Goal: Check status: Check status

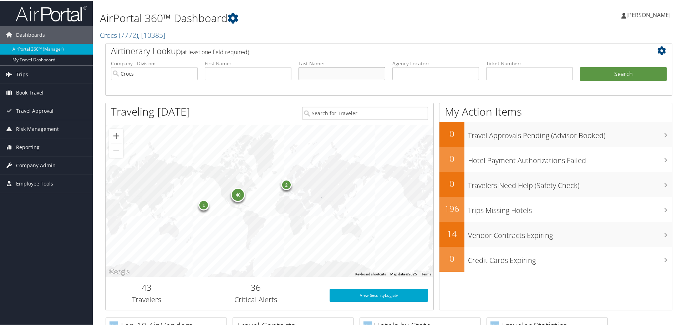
click at [331, 73] on input "text" at bounding box center [342, 72] width 87 height 13
click at [337, 72] on input "text" at bounding box center [342, 72] width 87 height 13
type input "fonceca"
click at [580, 66] on button "Search" at bounding box center [623, 73] width 87 height 14
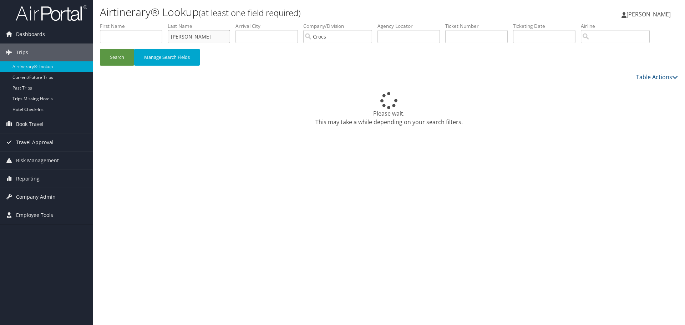
drag, startPoint x: 153, startPoint y: 37, endPoint x: 127, endPoint y: 39, distance: 25.8
click at [124, 22] on ul "First Name Last Name fonceca Departure City Arrival City Company/Division Crocs…" at bounding box center [389, 22] width 578 height 0
click at [210, 38] on input "fonceca" at bounding box center [199, 36] width 62 height 13
drag, startPoint x: 210, startPoint y: 38, endPoint x: 104, endPoint y: 31, distance: 105.8
click at [104, 22] on ul "First Name Last Name fonceca Departure City Arrival City Company/Division Crocs…" at bounding box center [389, 22] width 578 height 0
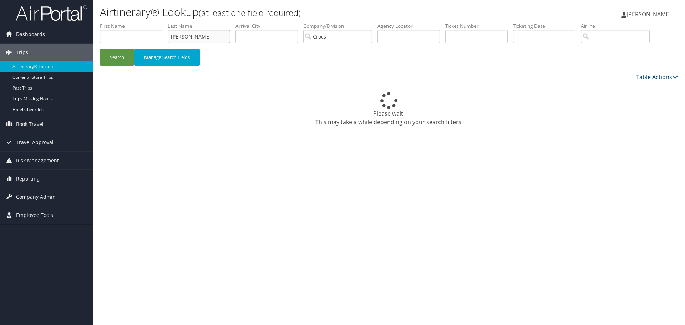
click at [100, 49] on button "Search" at bounding box center [117, 57] width 34 height 17
click at [112, 56] on button "Search" at bounding box center [117, 57] width 34 height 17
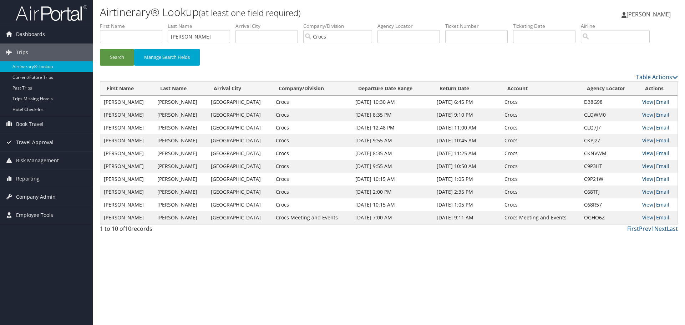
click at [644, 141] on link "View" at bounding box center [647, 140] width 11 height 7
click at [643, 153] on link "View" at bounding box center [647, 153] width 11 height 7
drag, startPoint x: 59, startPoint y: 37, endPoint x: 22, endPoint y: 37, distance: 36.8
click at [22, 37] on div "Dashboards AirPortal 360™ (Manager) My Travel Dashboard Trips Airtinerary® Look…" at bounding box center [342, 162] width 685 height 325
click at [100, 49] on button "Search" at bounding box center [117, 57] width 34 height 17
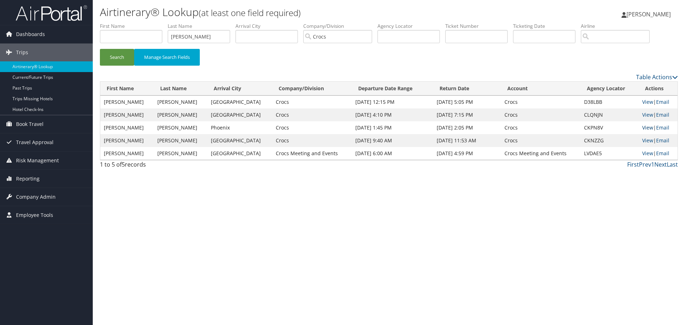
click at [643, 126] on link "View" at bounding box center [647, 127] width 11 height 7
click at [644, 142] on link "View" at bounding box center [647, 140] width 11 height 7
click at [643, 138] on link "View" at bounding box center [647, 140] width 11 height 7
drag, startPoint x: 208, startPoint y: 34, endPoint x: 97, endPoint y: 34, distance: 111.7
click at [100, 34] on form "First Name Last Name palmore Departure City Arrival City Company/Division Crocs…" at bounding box center [389, 47] width 578 height 50
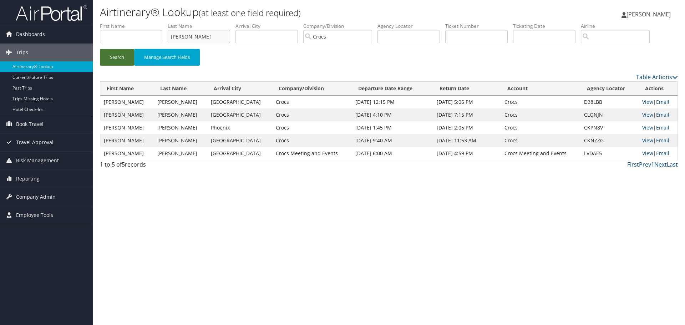
type input "fonceca"
click at [111, 55] on button "Search" at bounding box center [117, 57] width 34 height 17
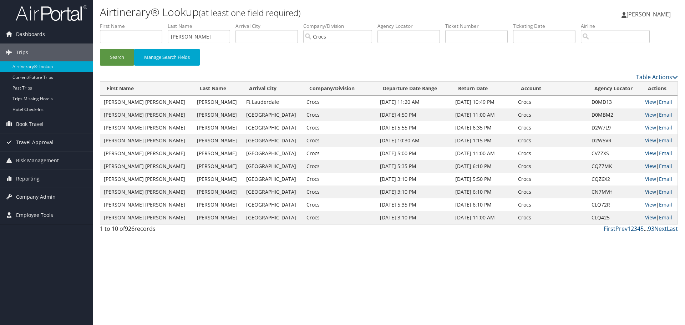
click at [645, 191] on link "View" at bounding box center [650, 191] width 11 height 7
click at [646, 180] on link "View" at bounding box center [650, 179] width 11 height 7
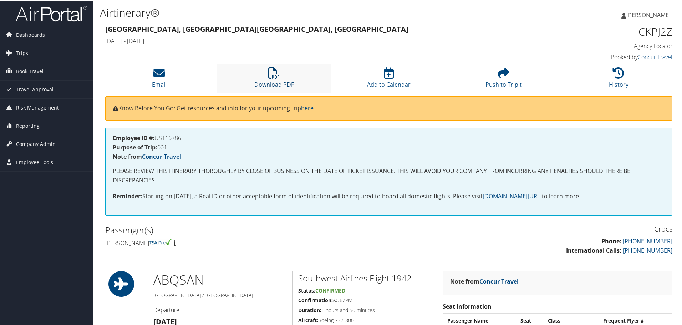
click at [278, 75] on icon at bounding box center [273, 72] width 11 height 11
click at [598, 36] on h1 "CKPJ2Z" at bounding box center [606, 31] width 134 height 15
click at [290, 71] on li "Download PDF" at bounding box center [274, 77] width 115 height 29
click at [279, 75] on li "Download PDF" at bounding box center [274, 77] width 115 height 29
click at [268, 71] on icon at bounding box center [273, 72] width 11 height 11
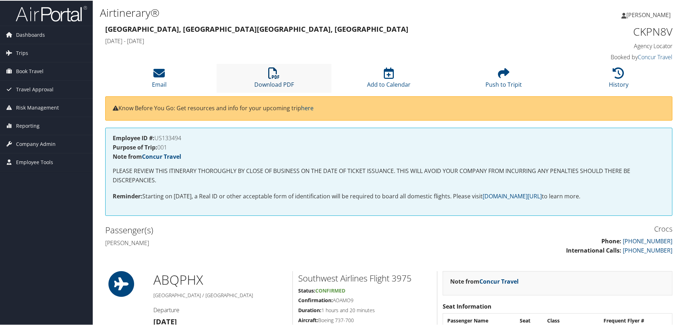
click at [278, 74] on icon at bounding box center [273, 72] width 11 height 11
click at [274, 70] on icon at bounding box center [273, 72] width 11 height 11
